Goal: Task Accomplishment & Management: Manage account settings

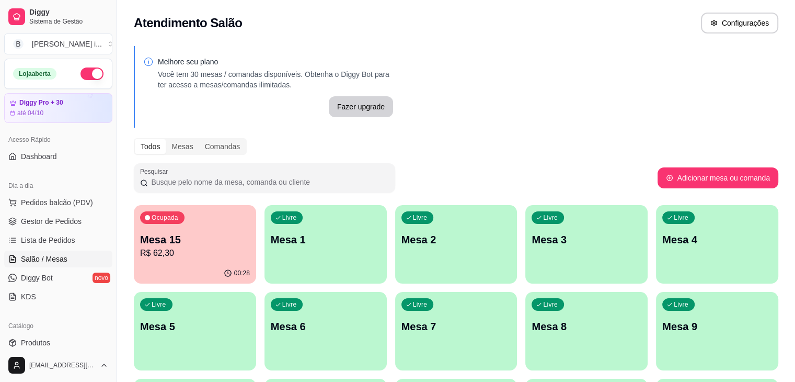
click at [193, 255] on p "R$ 62,30" at bounding box center [195, 253] width 110 height 13
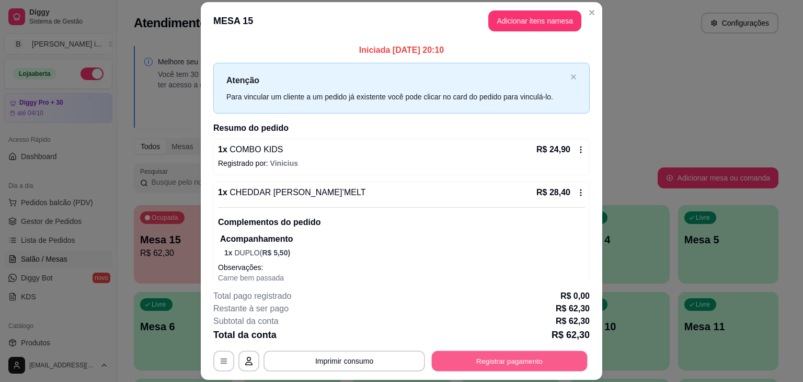
click at [503, 360] on button "Registrar pagamento" at bounding box center [510, 361] width 156 height 20
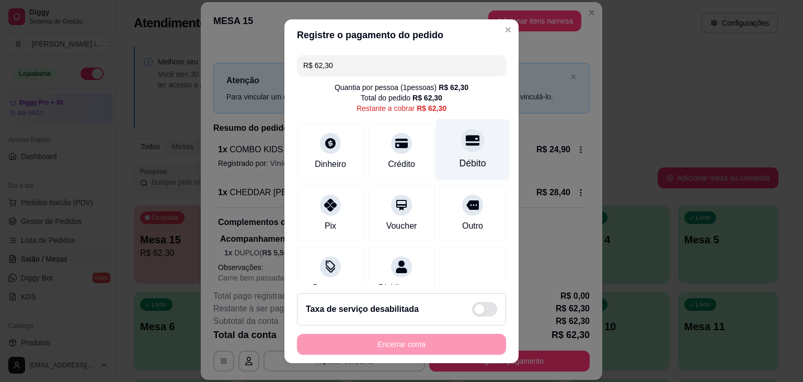
click at [458, 153] on div "Débito" at bounding box center [473, 149] width 74 height 61
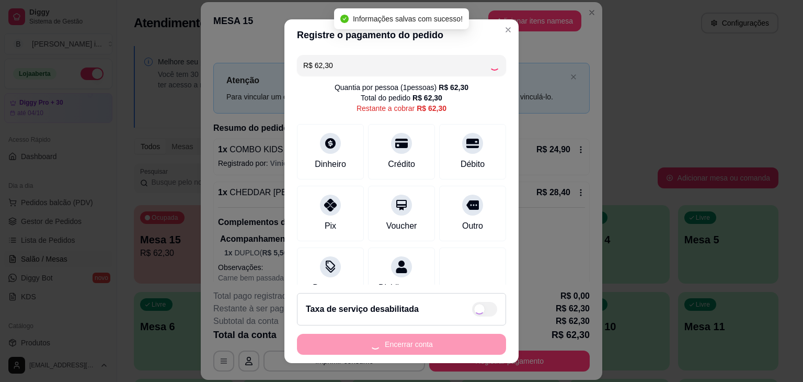
type input "R$ 0,00"
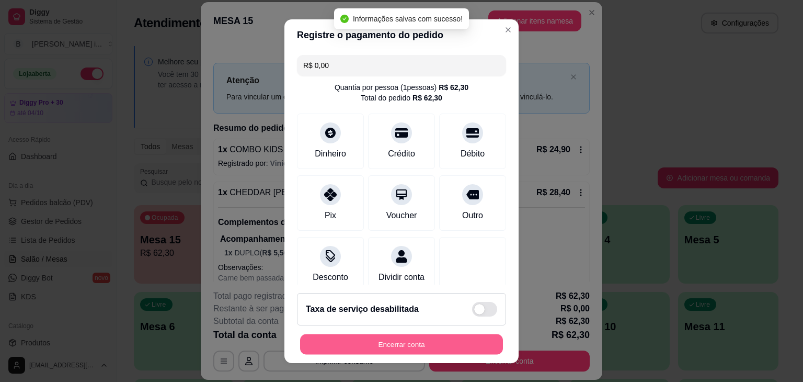
click at [406, 335] on button "Encerrar conta" at bounding box center [401, 344] width 203 height 20
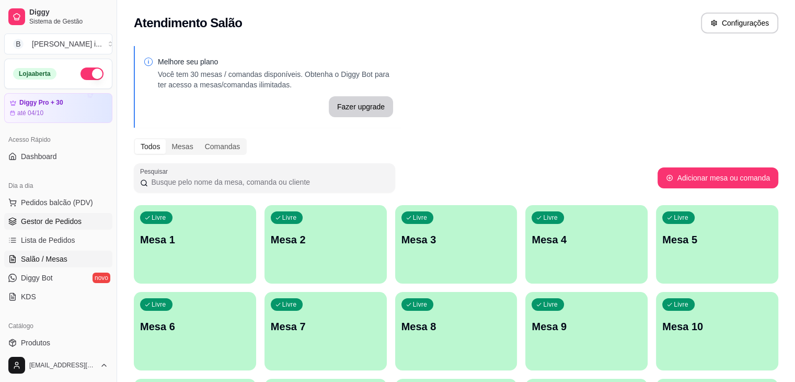
click at [33, 217] on span "Gestor de Pedidos" at bounding box center [51, 221] width 61 height 10
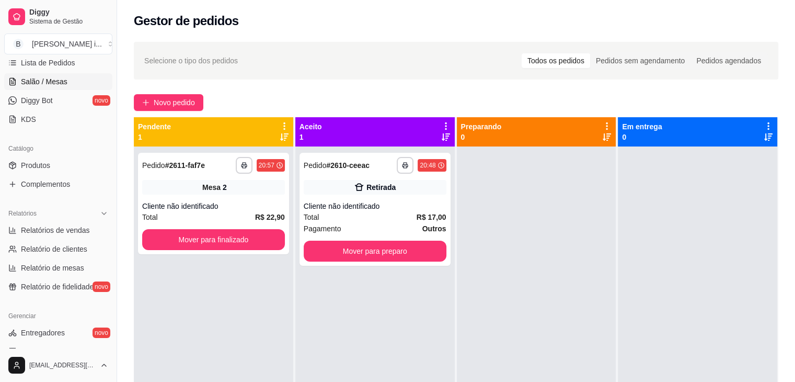
scroll to position [209, 0]
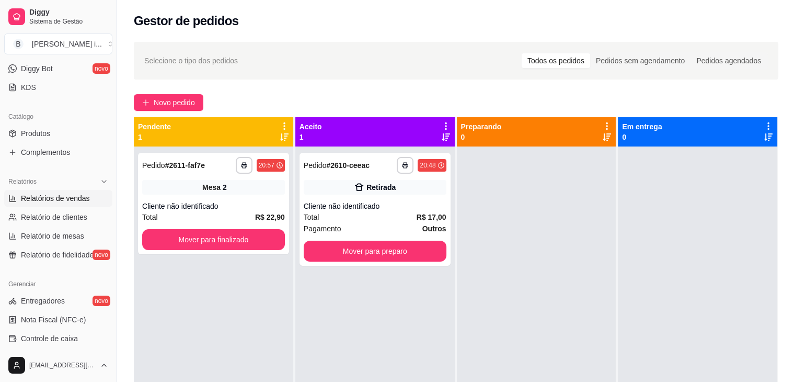
click at [69, 194] on span "Relatórios de vendas" at bounding box center [55, 198] width 69 height 10
select select "ALL"
select select "0"
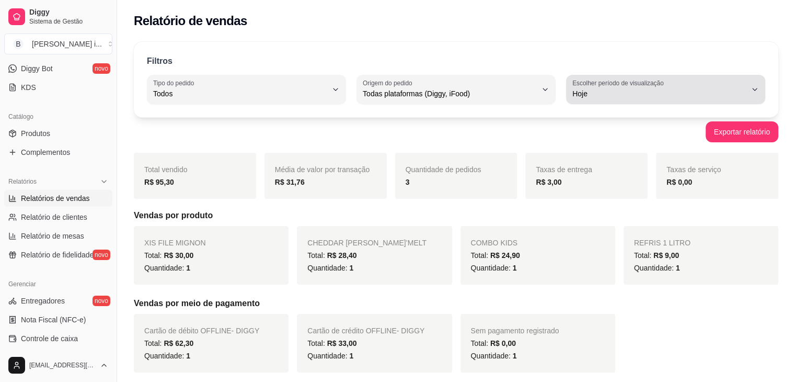
click at [645, 87] on div "Hoje" at bounding box center [660, 89] width 174 height 21
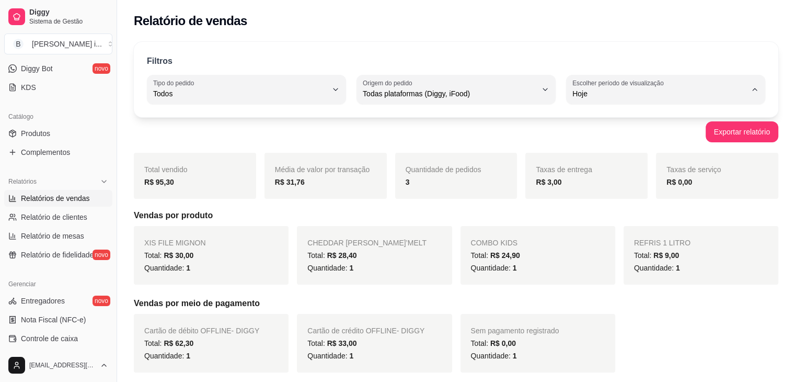
click at [592, 225] on span "Customizado" at bounding box center [660, 220] width 165 height 10
type input "-1"
select select "-1"
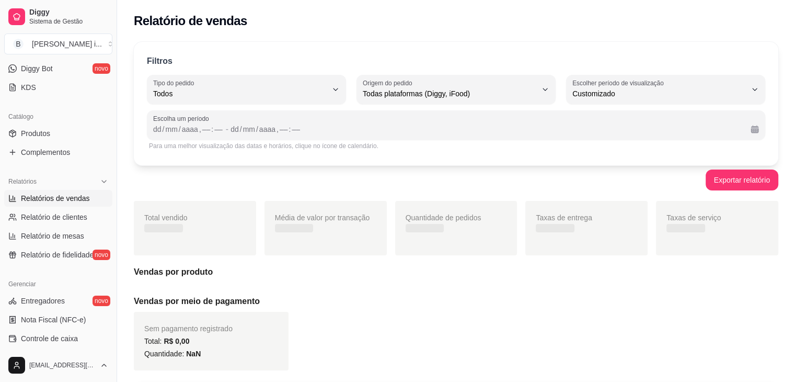
scroll to position [10, 0]
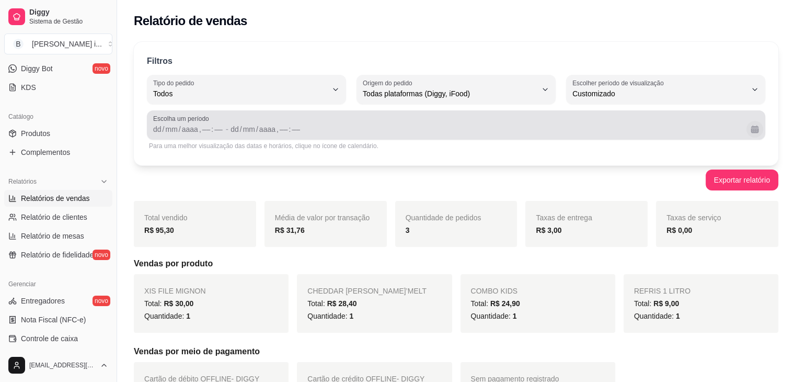
click at [749, 124] on button "Calendário" at bounding box center [755, 129] width 17 height 17
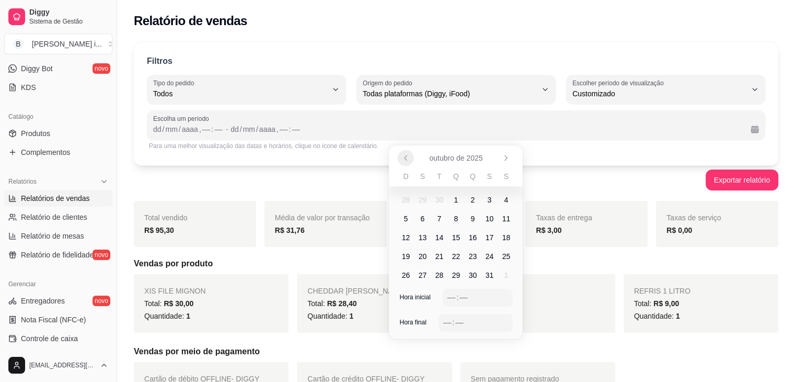
click at [406, 155] on icon "Anterior" at bounding box center [406, 158] width 8 height 8
click at [423, 202] on span "1" at bounding box center [422, 200] width 4 height 10
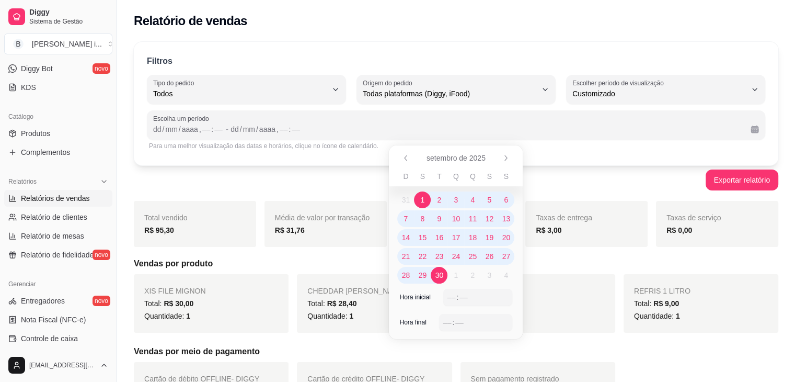
click at [447, 276] on span "30" at bounding box center [439, 275] width 17 height 17
click at [456, 305] on div "Hora inicial –– : ––" at bounding box center [456, 301] width 134 height 25
click at [454, 299] on div "––" at bounding box center [452, 297] width 10 height 10
click at [445, 314] on div "–– : ––" at bounding box center [476, 322] width 74 height 17
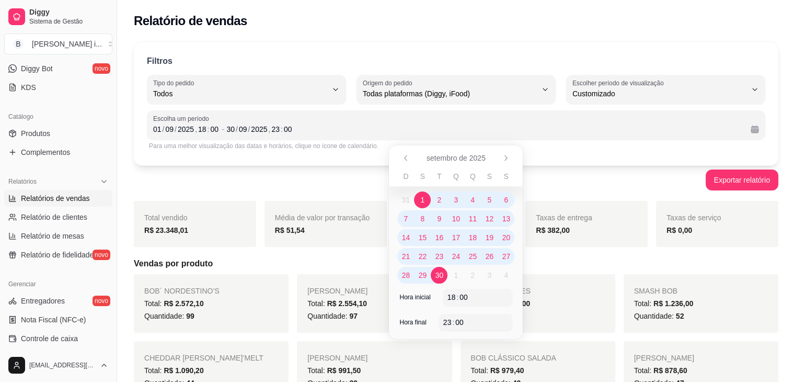
click at [565, 189] on div "Exportar relatório" at bounding box center [456, 179] width 645 height 21
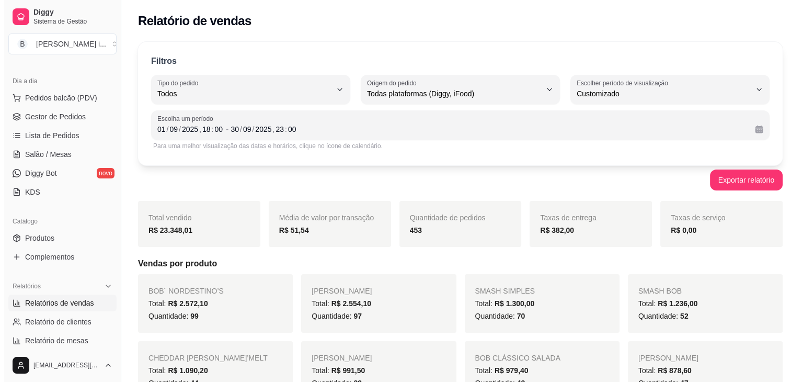
scroll to position [0, 0]
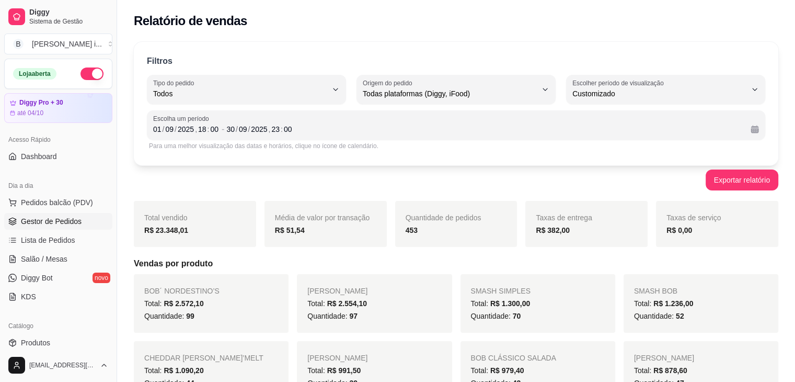
click at [60, 220] on span "Gestor de Pedidos" at bounding box center [51, 221] width 61 height 10
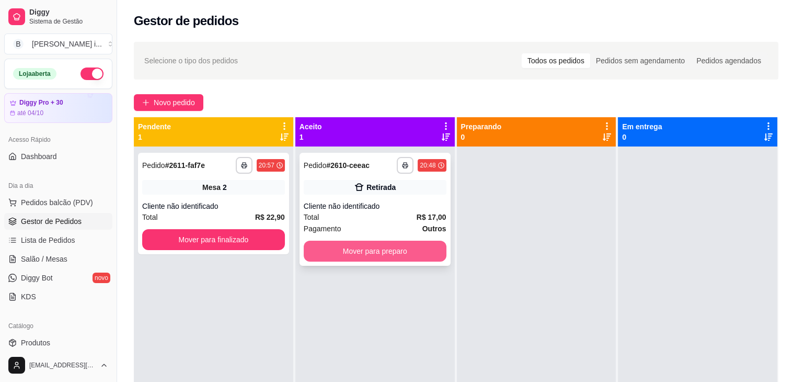
click at [381, 254] on button "Mover para preparo" at bounding box center [375, 251] width 143 height 21
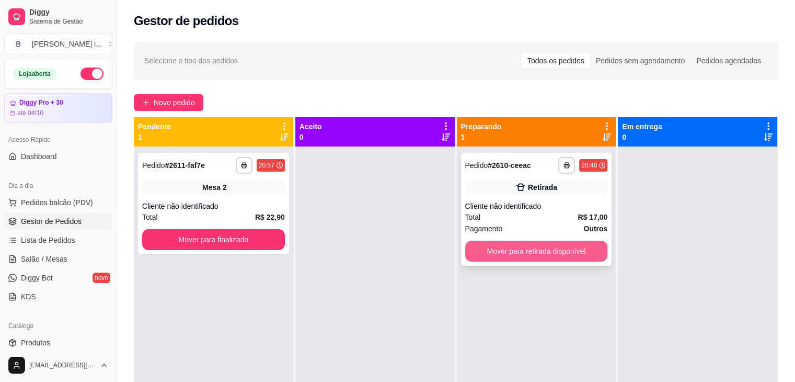
click at [537, 247] on button "Mover para retirada disponível" at bounding box center [536, 251] width 143 height 21
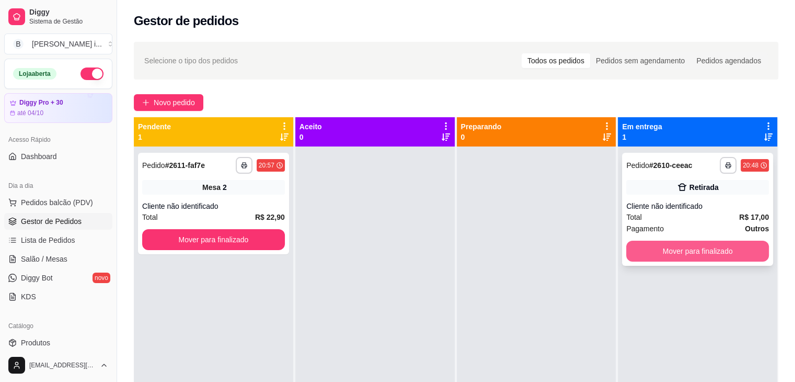
click at [669, 249] on button "Mover para finalizado" at bounding box center [697, 251] width 143 height 21
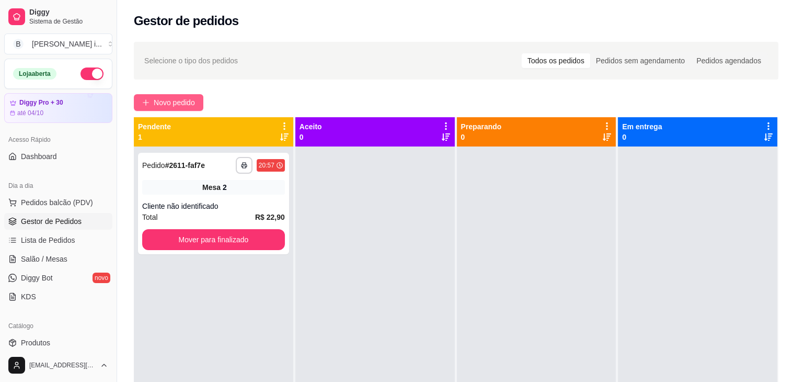
click at [178, 97] on span "Novo pedido" at bounding box center [174, 103] width 41 height 12
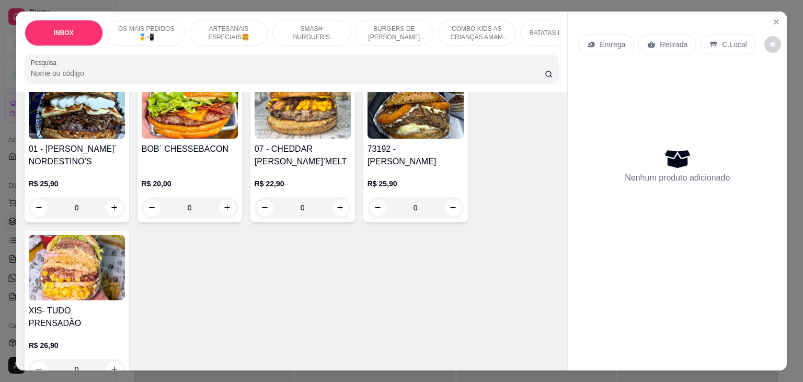
scroll to position [261, 0]
click at [187, 138] on img at bounding box center [190, 105] width 96 height 65
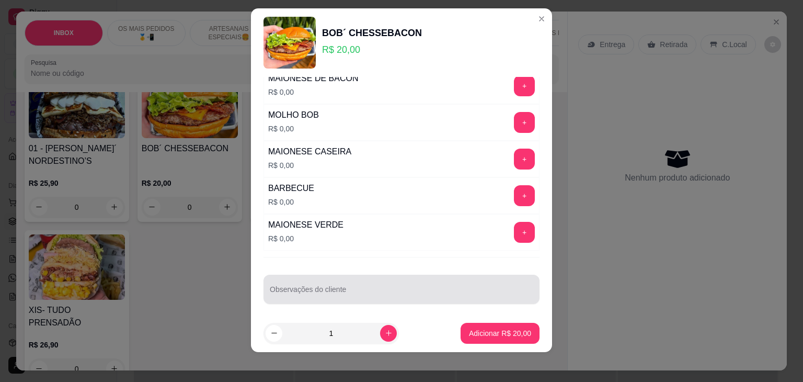
scroll to position [14, 0]
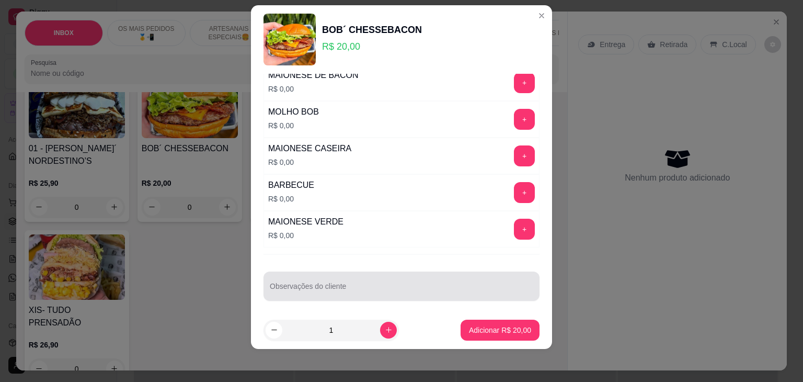
click at [379, 287] on input "Observações do cliente" at bounding box center [402, 290] width 264 height 10
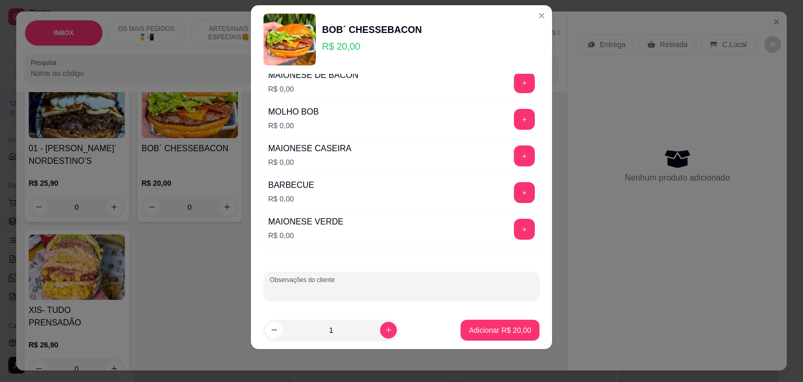
type input "s"
type input "com [PERSON_NAME]"
click at [496, 323] on button "Adicionar R$ 20,00" at bounding box center [500, 330] width 79 height 21
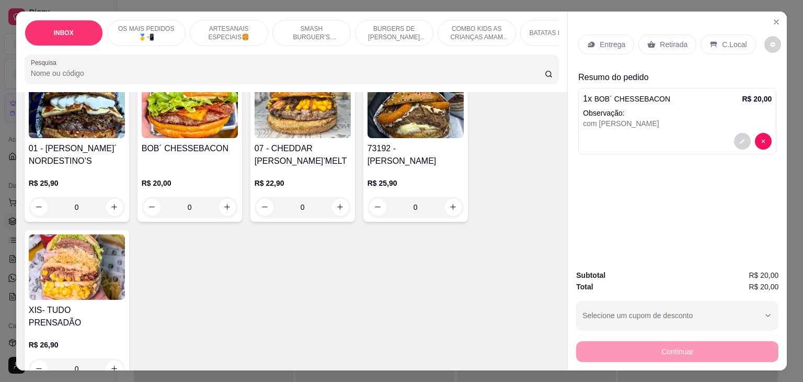
click at [211, 127] on img at bounding box center [190, 105] width 96 height 65
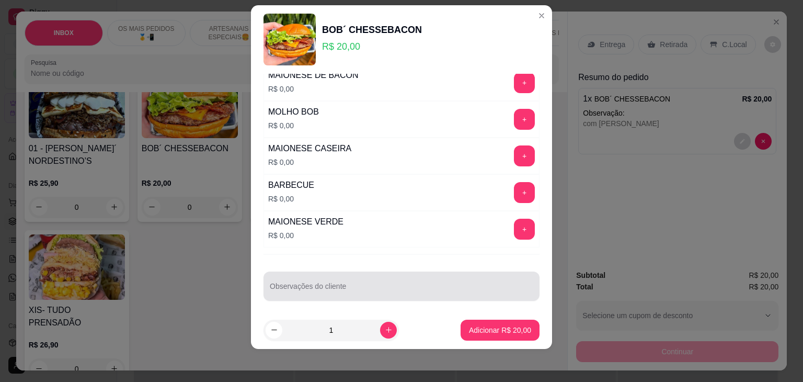
click at [373, 271] on div "Observações do cliente" at bounding box center [402, 285] width 276 height 29
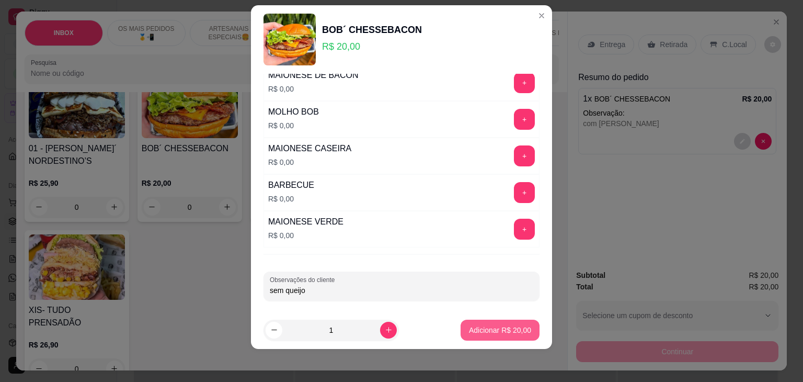
type input "sem queijo"
click at [477, 325] on p "Adicionar R$ 20,00" at bounding box center [500, 330] width 61 height 10
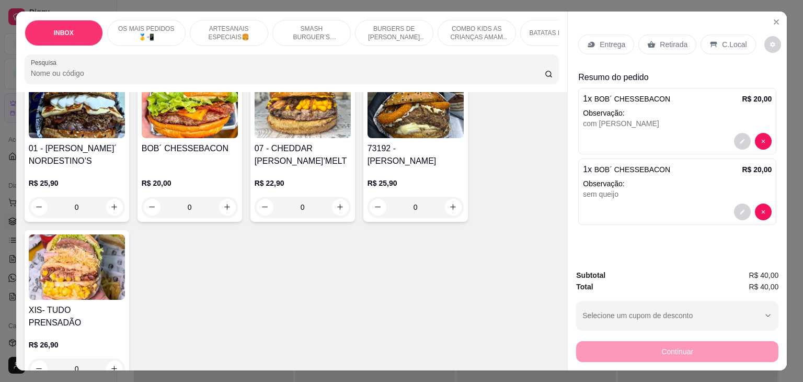
click at [650, 44] on div "Retirada" at bounding box center [667, 45] width 58 height 20
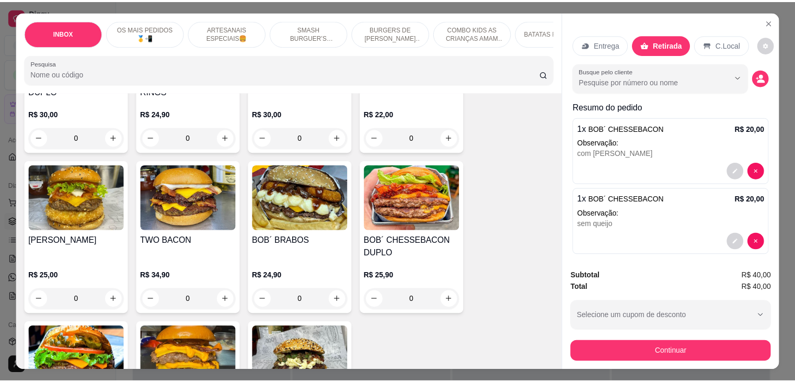
scroll to position [941, 0]
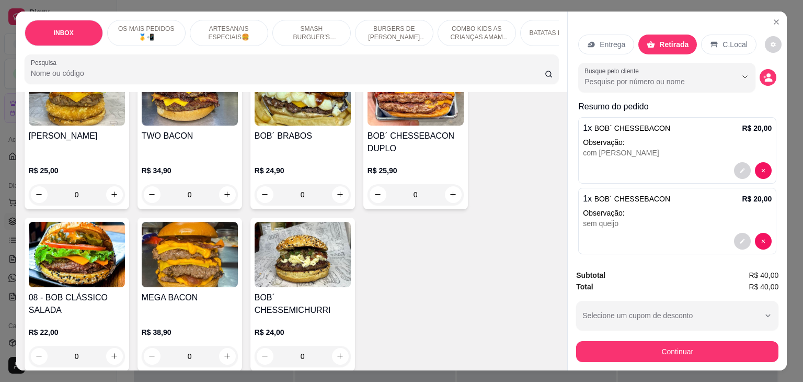
click at [207, 291] on h4 "MEGA BACON" at bounding box center [190, 297] width 96 height 13
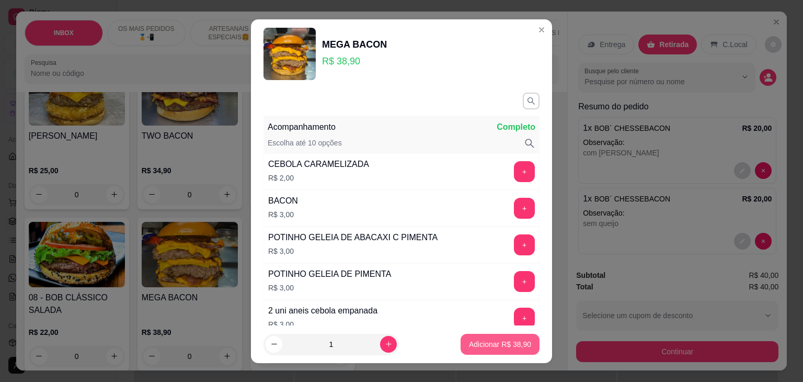
click at [511, 350] on button "Adicionar R$ 38,90" at bounding box center [500, 344] width 79 height 21
type input "1"
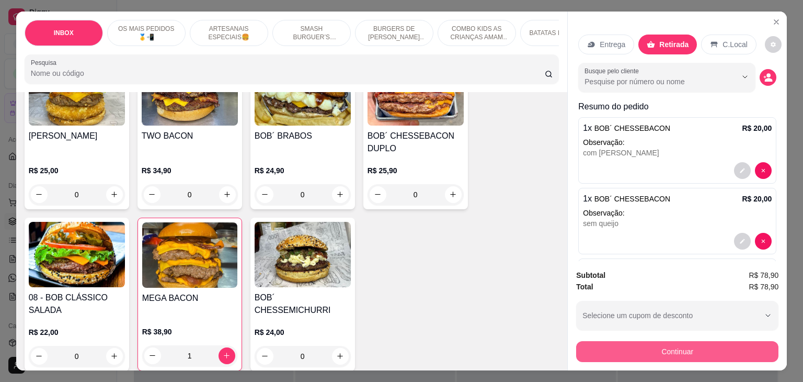
click at [620, 350] on button "Continuar" at bounding box center [677, 351] width 202 height 21
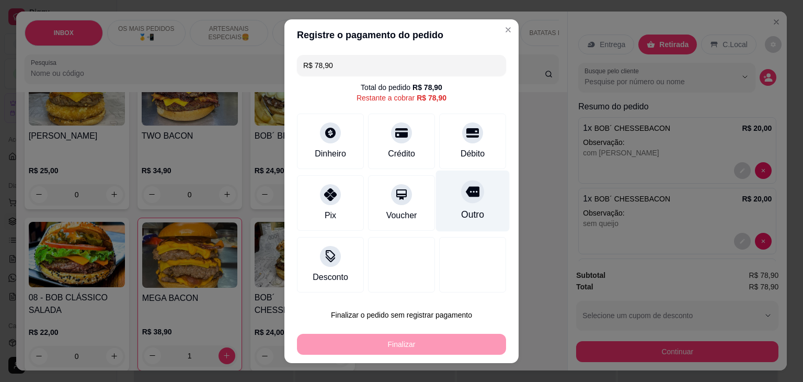
click at [474, 206] on div "Outro" at bounding box center [473, 200] width 74 height 61
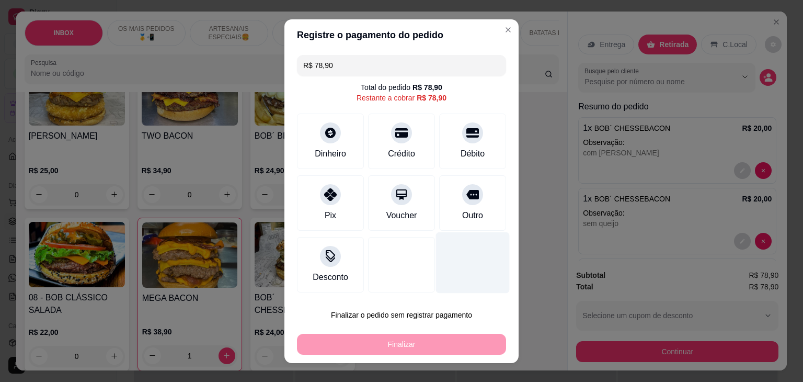
type input "R$ 0,00"
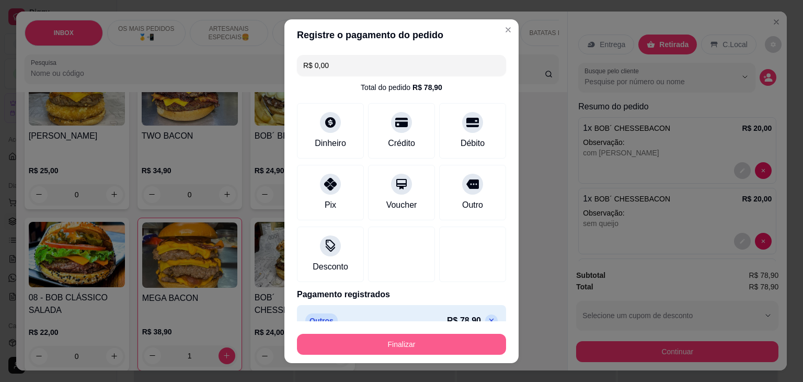
click at [411, 345] on button "Finalizar" at bounding box center [401, 344] width 209 height 21
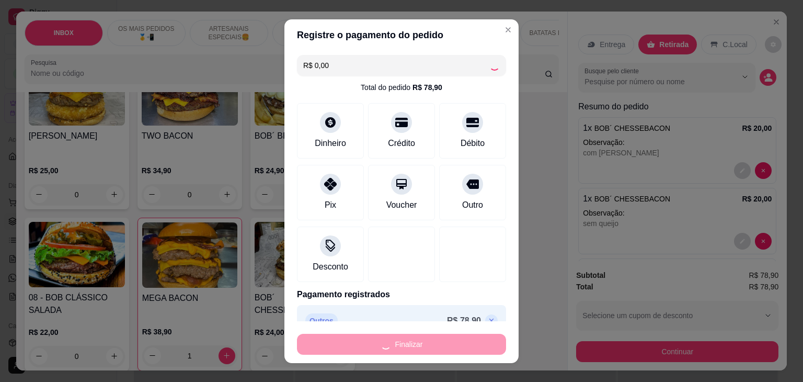
type input "0"
type input "-R$ 78,90"
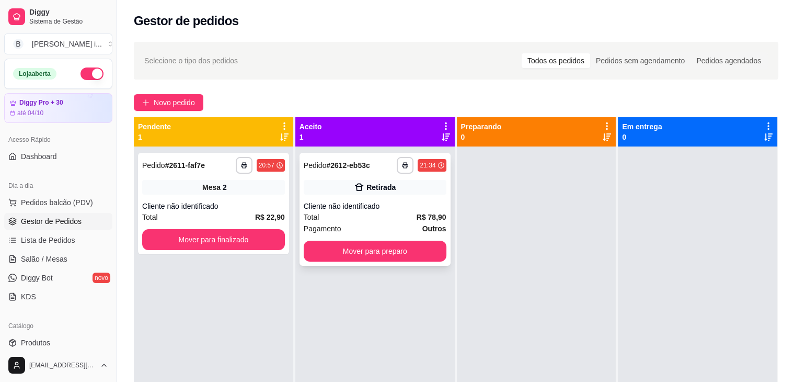
click at [397, 208] on div "Cliente não identificado" at bounding box center [375, 206] width 143 height 10
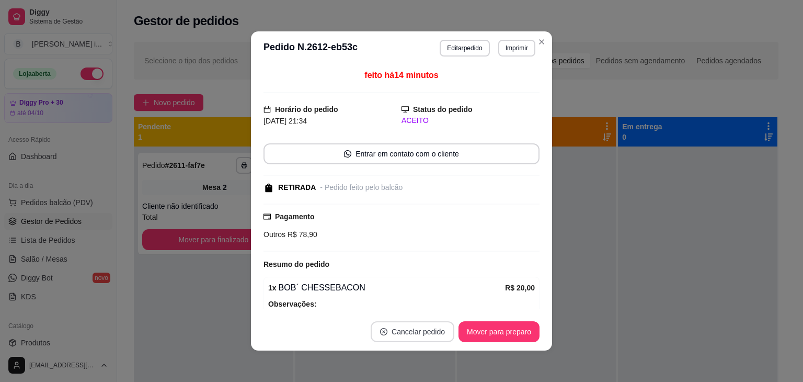
click at [402, 335] on button "Cancelar pedido" at bounding box center [413, 331] width 84 height 21
click at [435, 308] on button "Sim" at bounding box center [438, 304] width 42 height 21
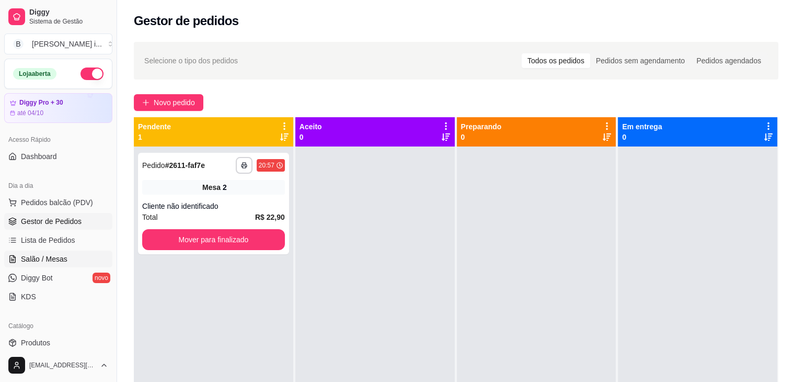
click at [58, 255] on span "Salão / Mesas" at bounding box center [44, 259] width 47 height 10
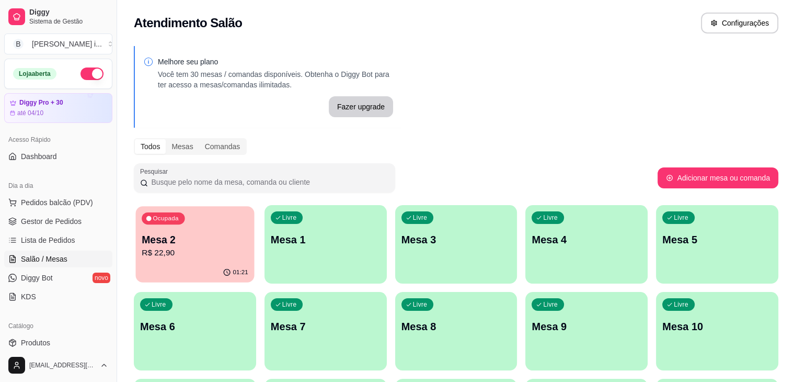
click at [195, 266] on div "01:21" at bounding box center [195, 273] width 119 height 20
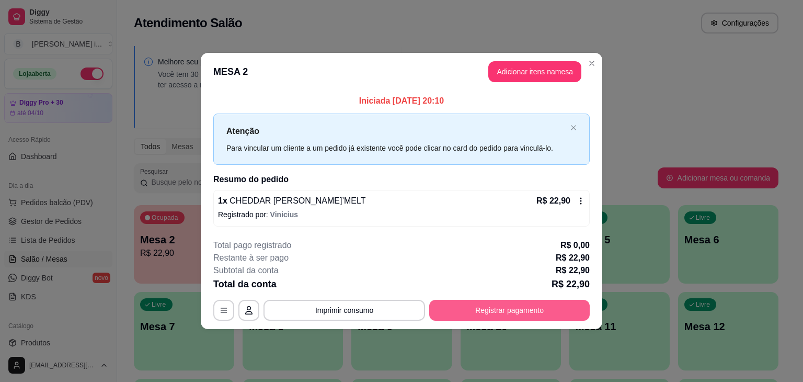
click at [462, 311] on button "Registrar pagamento" at bounding box center [509, 310] width 161 height 21
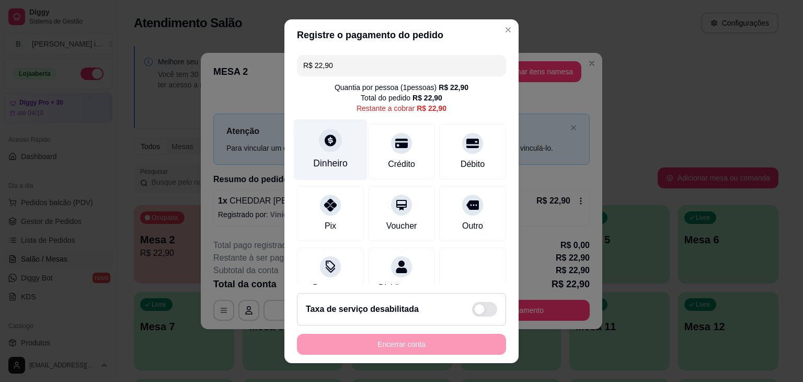
click at [312, 143] on div "Dinheiro" at bounding box center [331, 149] width 74 height 61
type input "R$ 0,00"
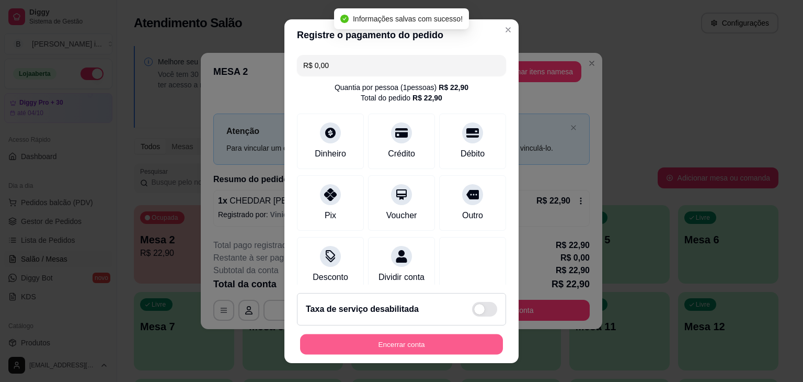
click at [397, 349] on button "Encerrar conta" at bounding box center [401, 344] width 203 height 20
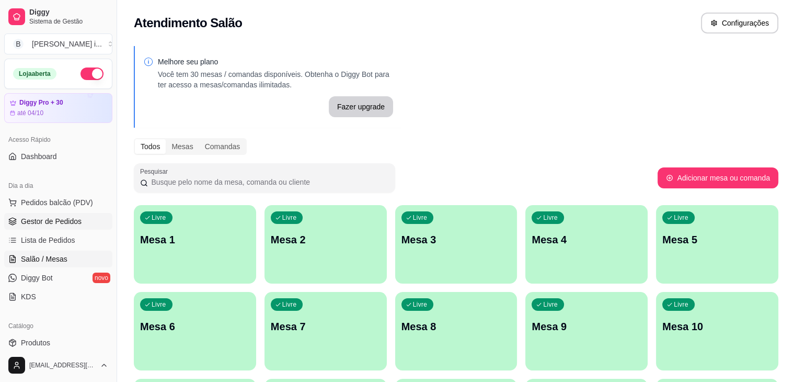
click at [30, 220] on span "Gestor de Pedidos" at bounding box center [51, 221] width 61 height 10
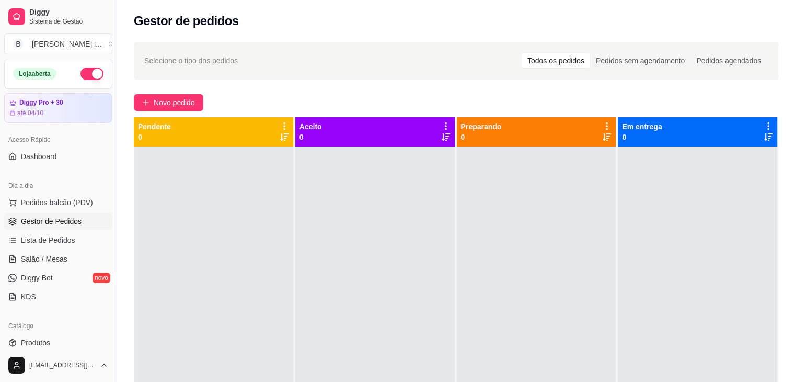
click at [86, 70] on button "button" at bounding box center [92, 73] width 23 height 13
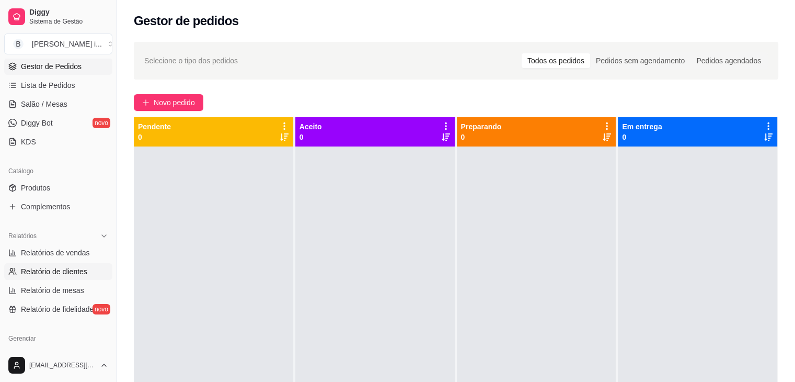
scroll to position [157, 0]
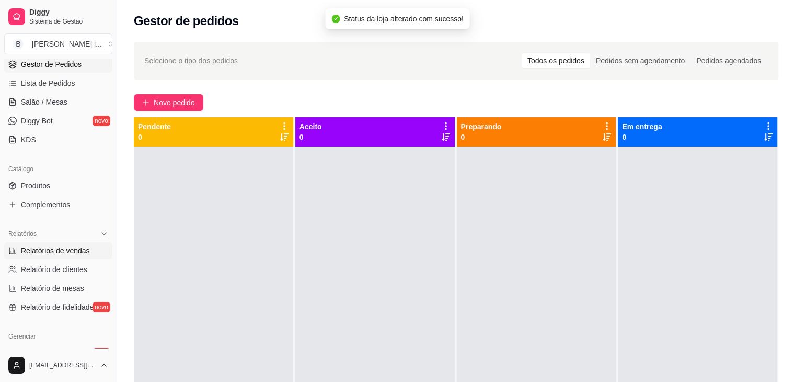
click at [53, 247] on span "Relatórios de vendas" at bounding box center [55, 250] width 69 height 10
select select "ALL"
select select "0"
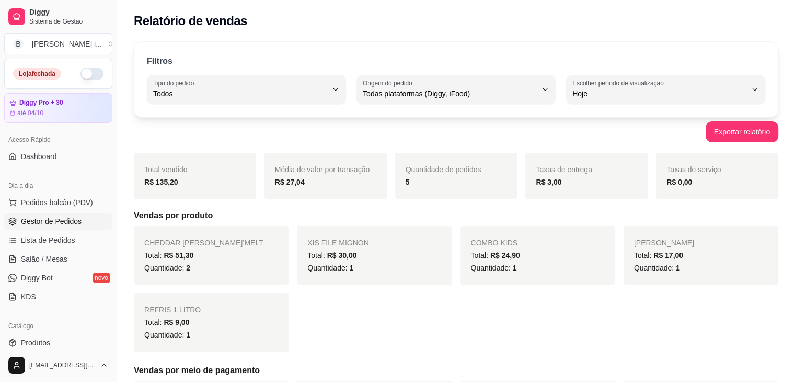
click at [52, 224] on span "Gestor de Pedidos" at bounding box center [51, 221] width 61 height 10
